Goal: Information Seeking & Learning: Learn about a topic

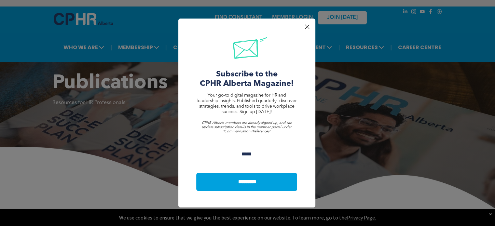
click at [305, 26] on div at bounding box center [307, 26] width 9 height 9
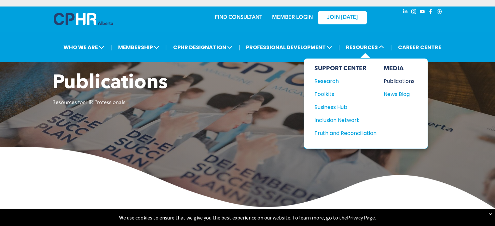
click at [395, 80] on div "Publications" at bounding box center [398, 81] width 28 height 8
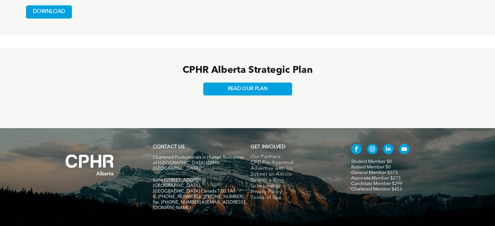
scroll to position [621, 0]
